Goal: Transaction & Acquisition: Obtain resource

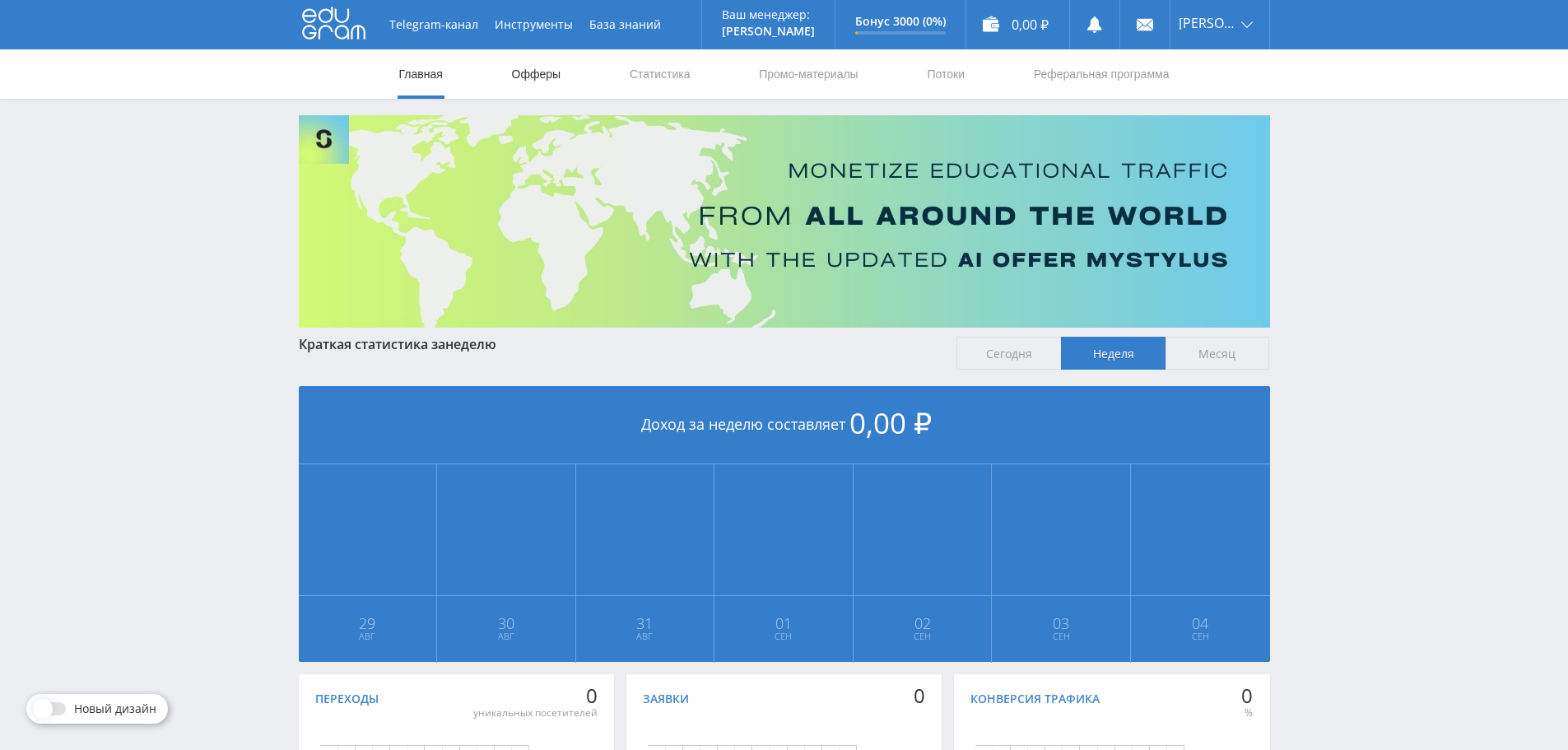
click at [517, 70] on link "Офферы" at bounding box center [536, 74] width 52 height 50
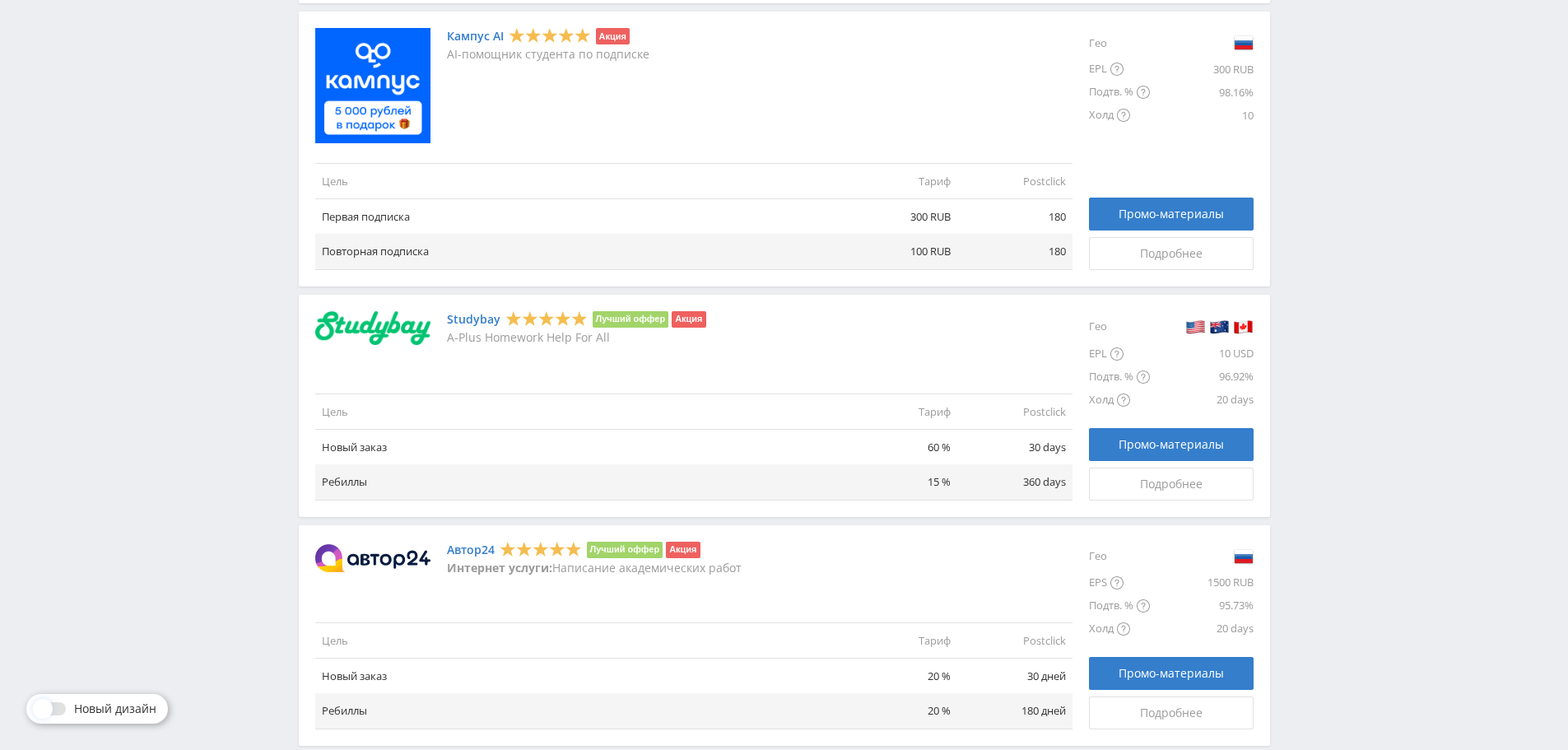
scroll to position [814, 0]
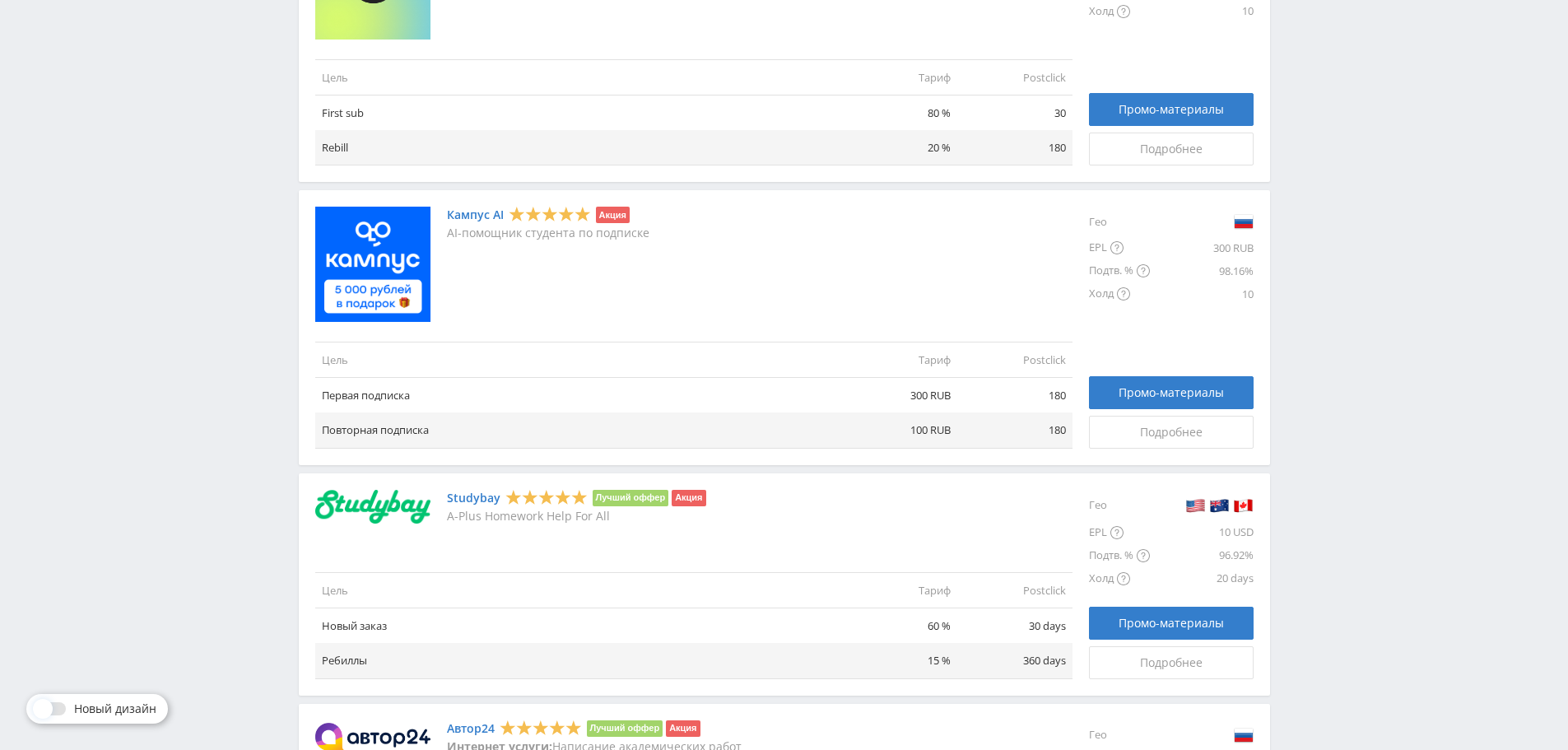
click at [391, 285] on img at bounding box center [373, 264] width 115 height 115
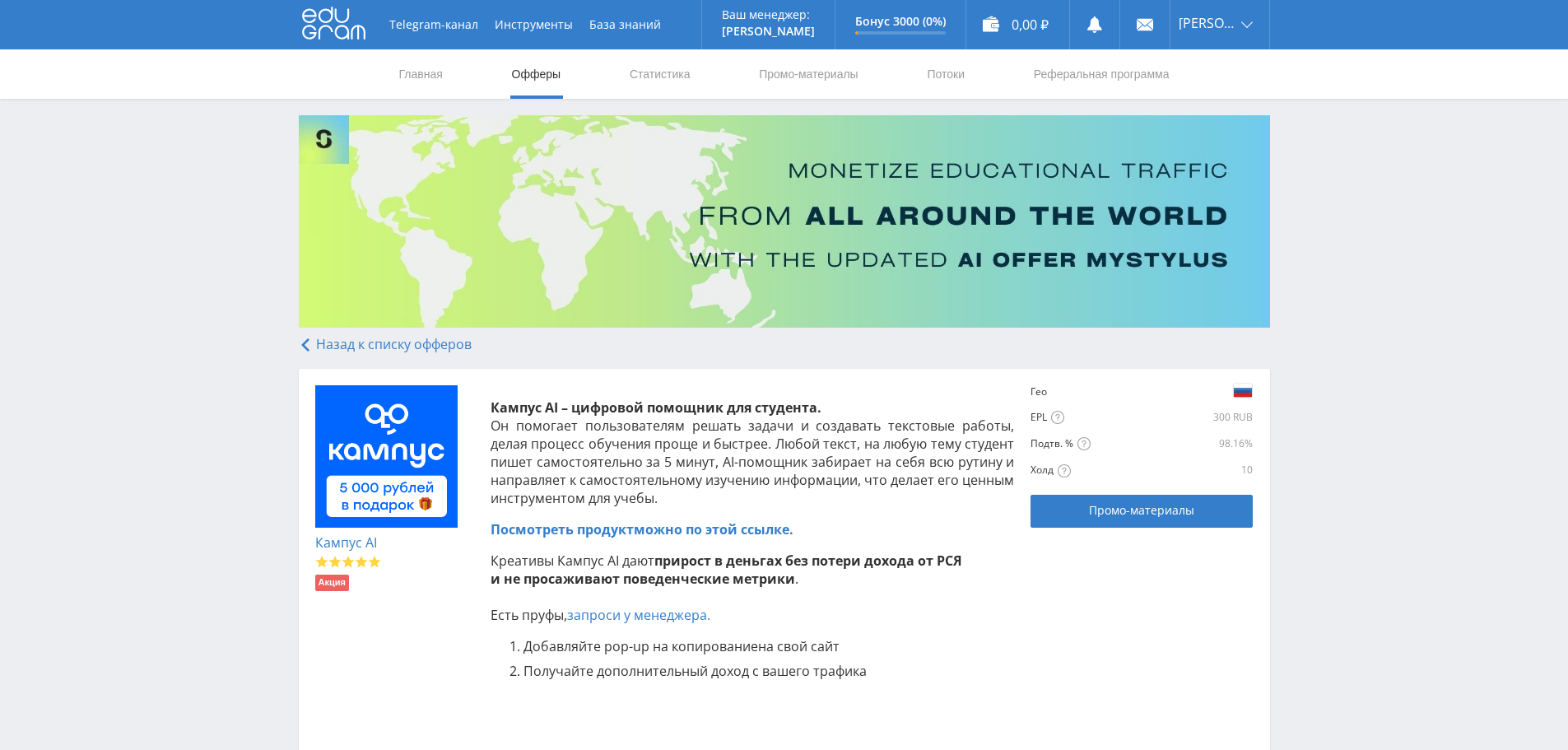
click at [605, 526] on span "Посмотреть продукт" at bounding box center [561, 529] width 143 height 18
